Goal: Task Accomplishment & Management: Use online tool/utility

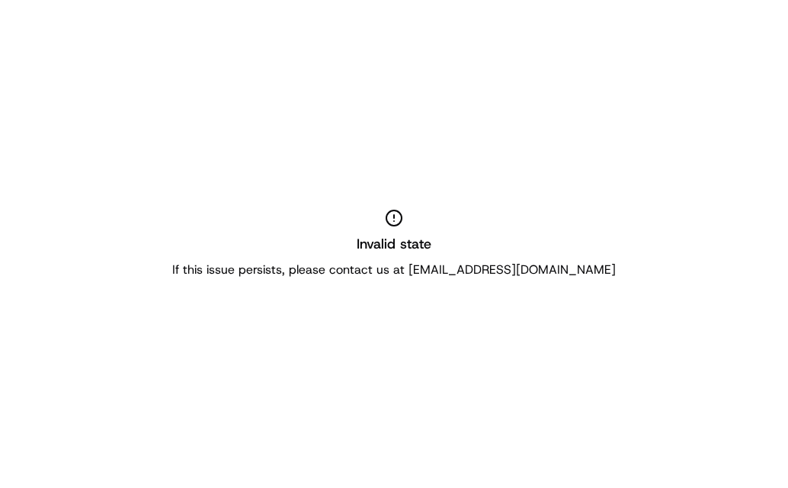
drag, startPoint x: 222, startPoint y: 98, endPoint x: 527, endPoint y: 26, distance: 314.0
click at [228, 98] on div "Invalid state If this issue persists, please contact us at [EMAIL_ADDRESS][DOMA…" at bounding box center [394, 244] width 788 height 488
click at [399, 298] on div "Invalid state If this issue persists, please contact us at [EMAIL_ADDRESS][DOMA…" at bounding box center [394, 244] width 788 height 488
click at [299, 126] on div "Invalid state If this issue persists, please contact us at [EMAIL_ADDRESS][DOMA…" at bounding box center [394, 244] width 788 height 488
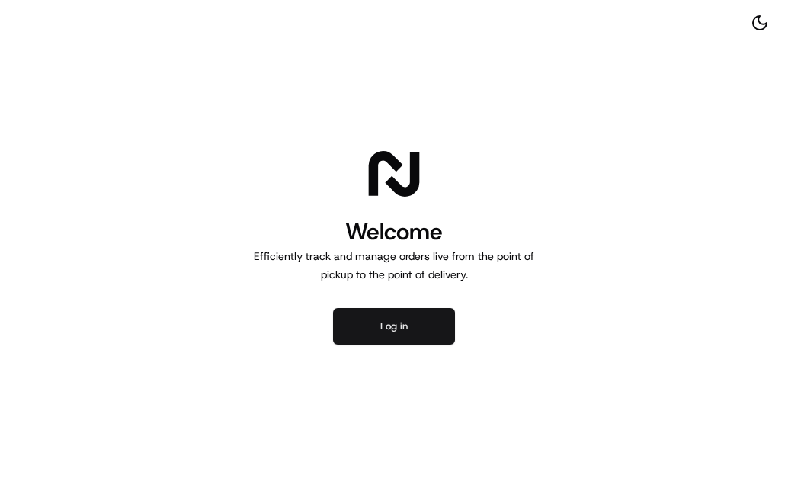
click at [385, 321] on button "Log in" at bounding box center [394, 326] width 122 height 37
click at [651, 188] on div "Welcome Efficiently track and manage orders live from the point of pickup to th…" at bounding box center [394, 244] width 788 height 488
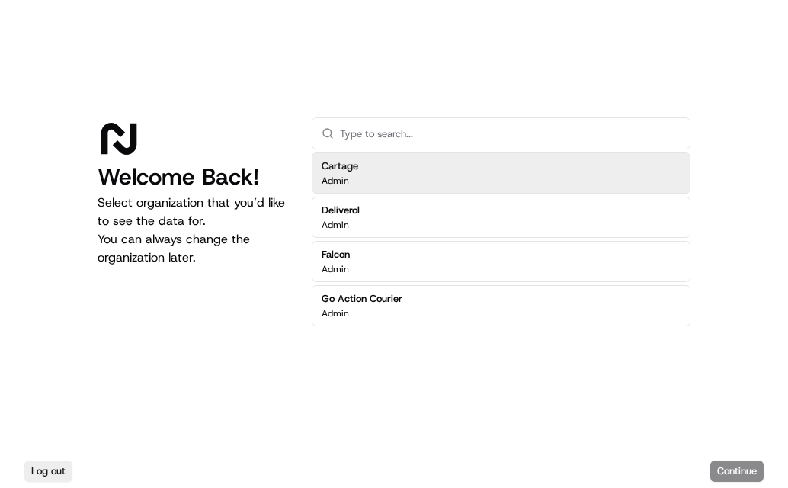
drag, startPoint x: 401, startPoint y: 60, endPoint x: 442, endPoint y: 88, distance: 49.9
click at [403, 60] on div "Welcome Back! Select organization that you’d like to see the data for. You can …" at bounding box center [394, 227] width 788 height 454
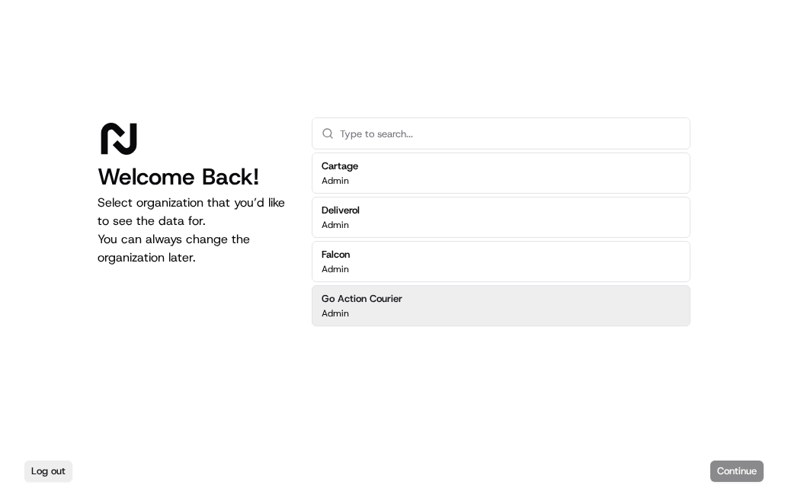
click at [733, 468] on div "Log out Continue" at bounding box center [394, 471] width 788 height 34
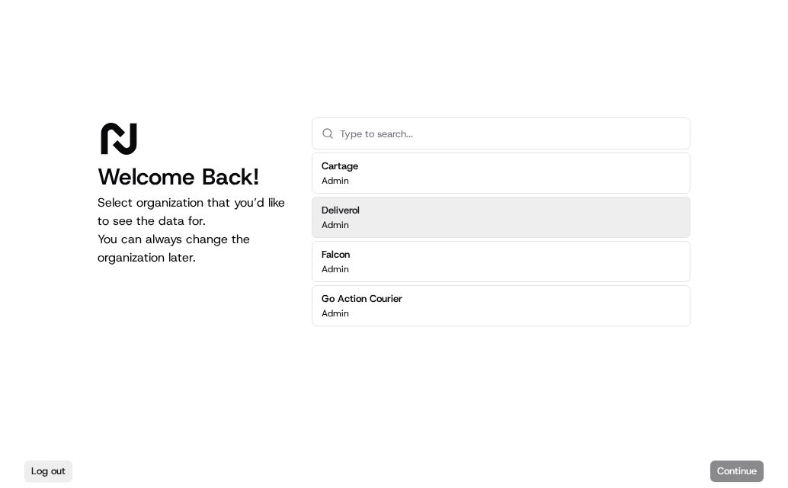
click at [358, 219] on div "Admin" at bounding box center [341, 225] width 38 height 12
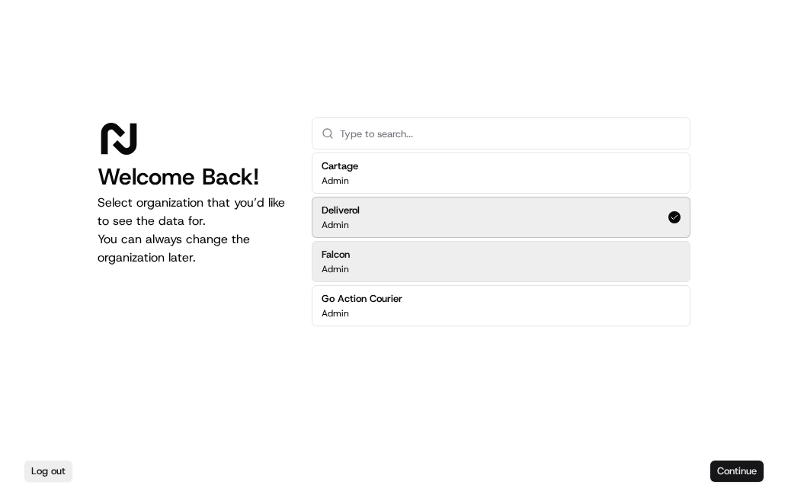
click at [734, 463] on button "Continue" at bounding box center [736, 470] width 53 height 21
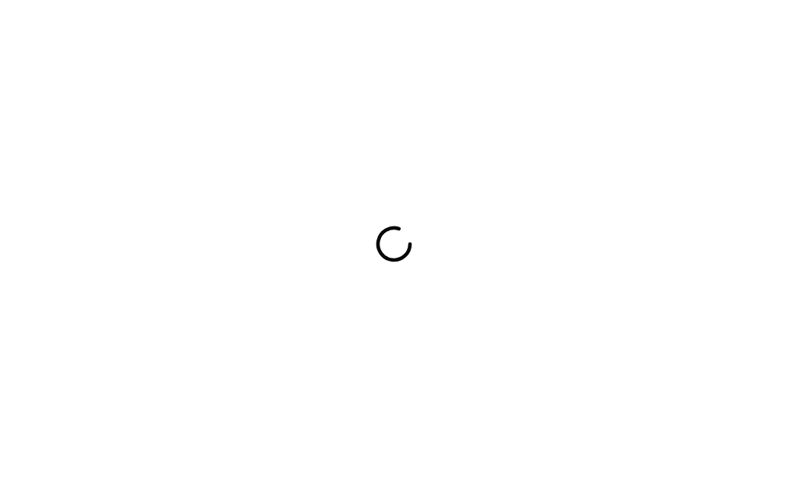
click at [750, 286] on div at bounding box center [394, 244] width 788 height 488
